Goal: Use online tool/utility: Utilize a website feature to perform a specific function

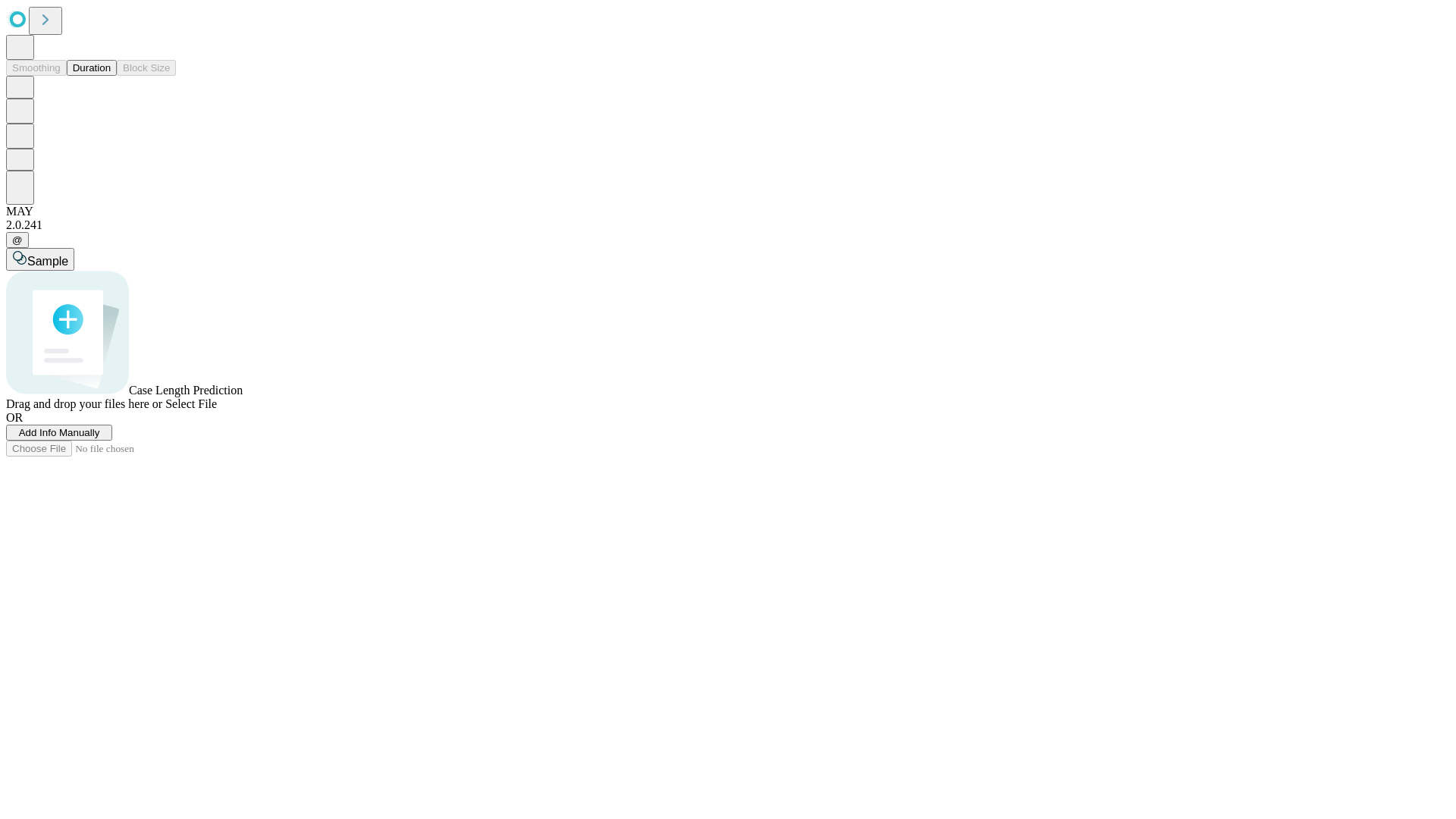
click at [111, 76] on button "Duration" at bounding box center [91, 68] width 50 height 16
click at [68, 254] on span "Sample" at bounding box center [47, 260] width 41 height 13
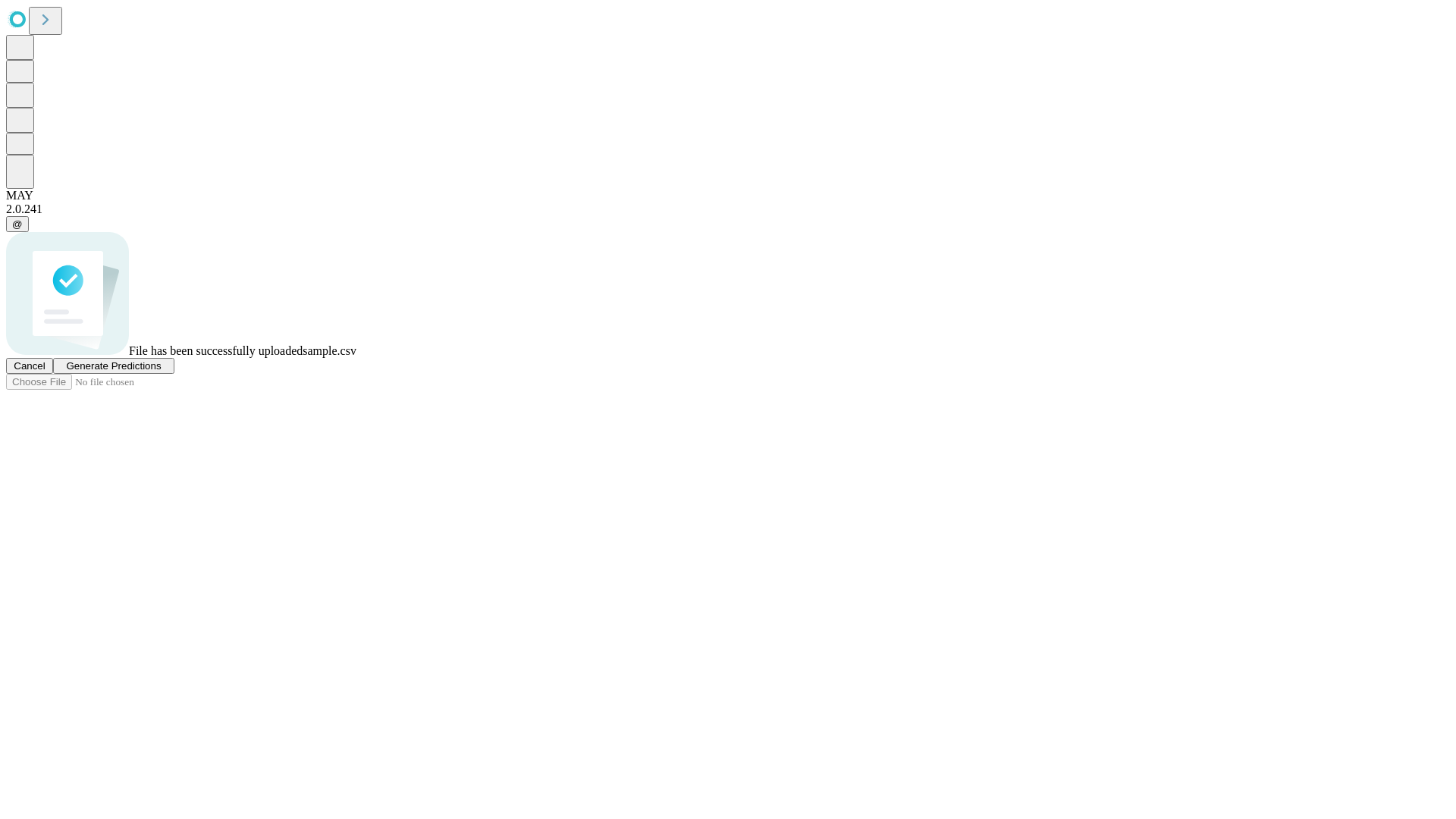
click at [161, 372] on span "Generate Predictions" at bounding box center [113, 365] width 95 height 11
